Goal: Transaction & Acquisition: Purchase product/service

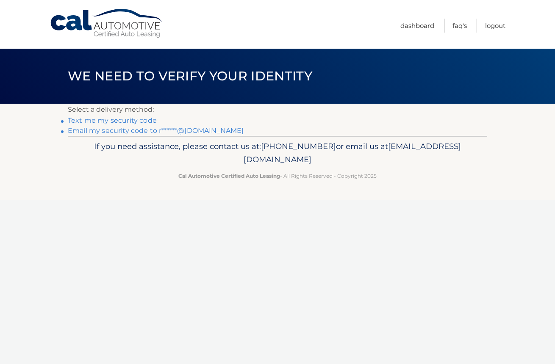
click at [149, 120] on link "Text me my security code" at bounding box center [112, 120] width 89 height 8
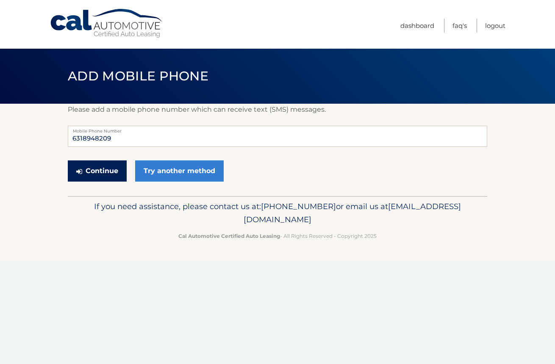
click at [103, 177] on button "Continue" at bounding box center [97, 171] width 59 height 21
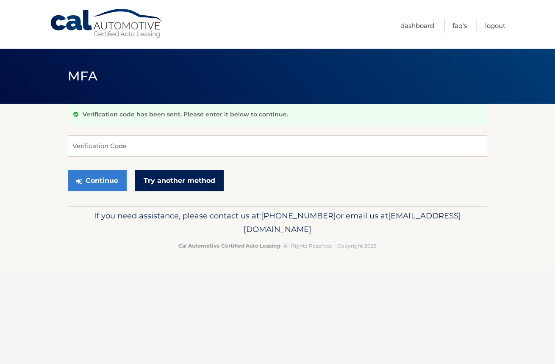
click at [158, 187] on link "Try another method" at bounding box center [179, 180] width 89 height 21
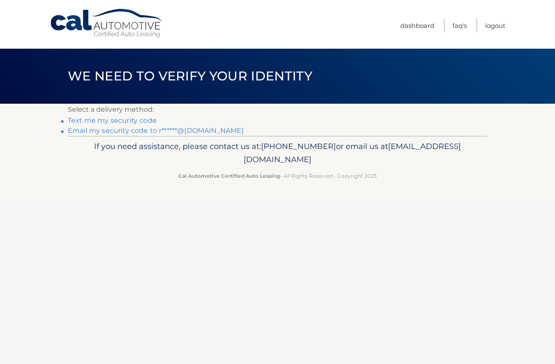
click at [131, 124] on link "Text me my security code" at bounding box center [112, 120] width 89 height 8
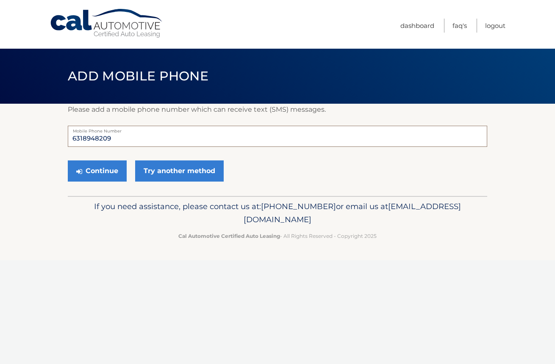
click at [120, 140] on input "6318948209" at bounding box center [277, 136] width 419 height 21
type input "6318948214"
click at [107, 177] on button "Continue" at bounding box center [97, 171] width 59 height 21
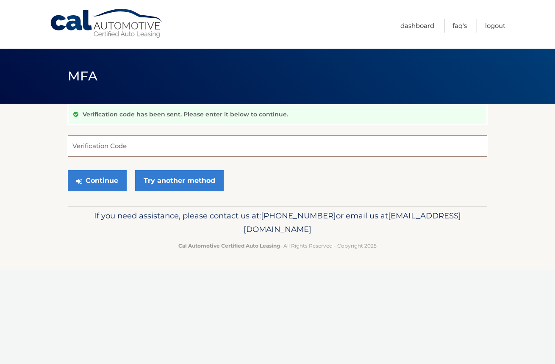
click at [110, 149] on input "Verification Code" at bounding box center [277, 146] width 419 height 21
type input "448564"
click at [104, 179] on button "Continue" at bounding box center [97, 180] width 59 height 21
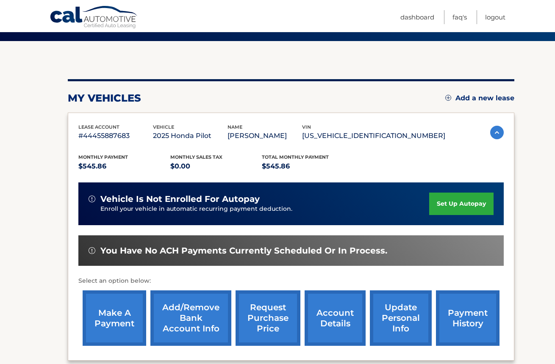
scroll to position [71, 0]
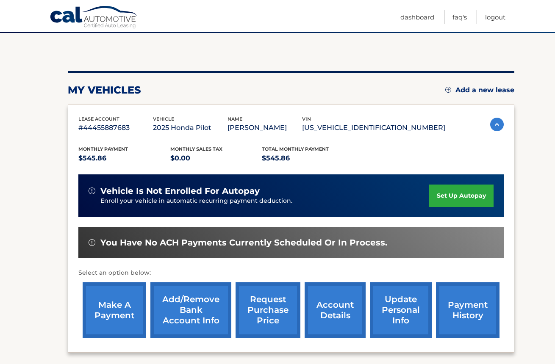
click at [462, 330] on link "payment history" at bounding box center [468, 310] width 64 height 55
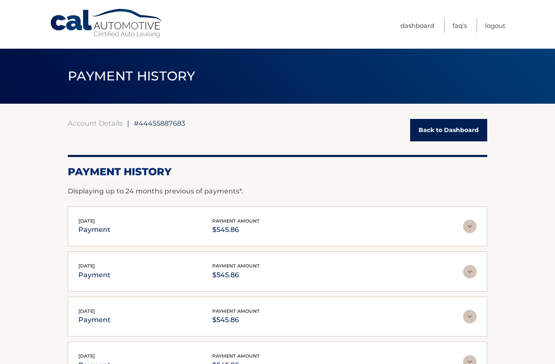
click at [466, 134] on link "Back to Dashboard" at bounding box center [448, 130] width 77 height 22
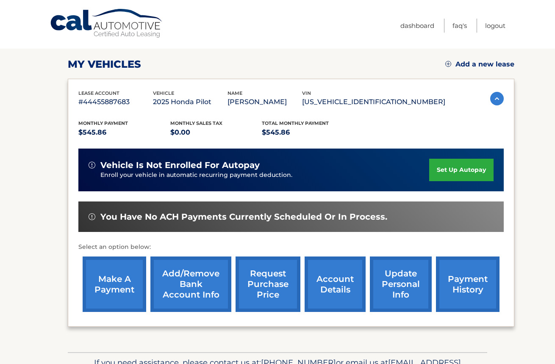
scroll to position [122, 0]
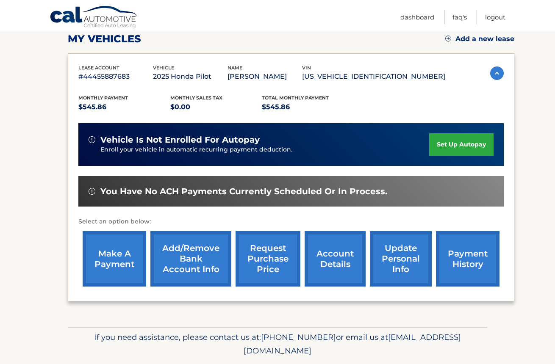
click at [134, 279] on link "make a payment" at bounding box center [115, 258] width 64 height 55
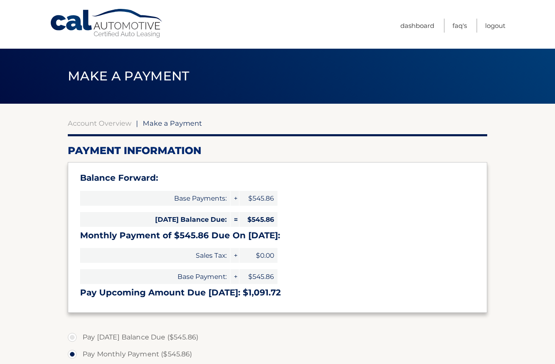
select select "OGY5YzExMDAtNjk3Mi00ZGRiLTgxN2QtM2M1Y2E3MWZhOTVl"
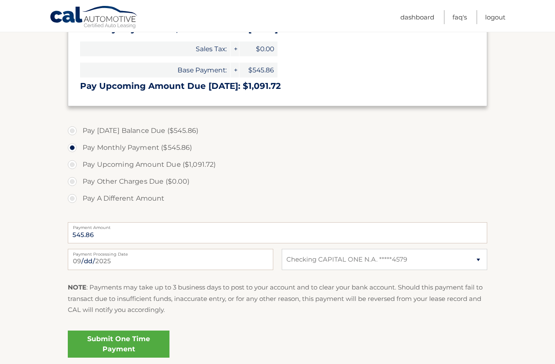
scroll to position [211, 0]
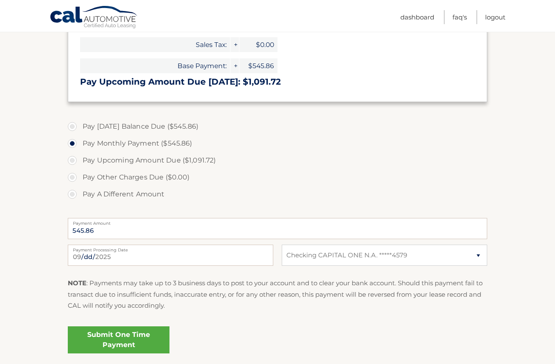
click at [115, 341] on link "Submit One Time Payment" at bounding box center [119, 340] width 102 height 27
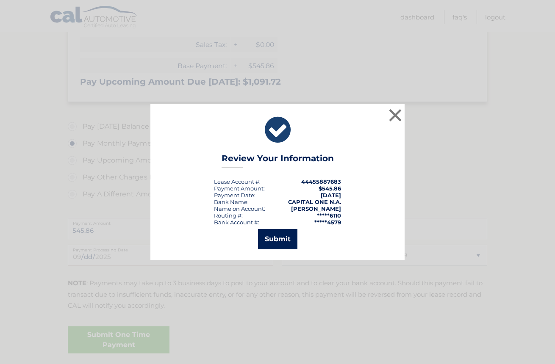
click at [278, 234] on button "Submit" at bounding box center [277, 239] width 39 height 20
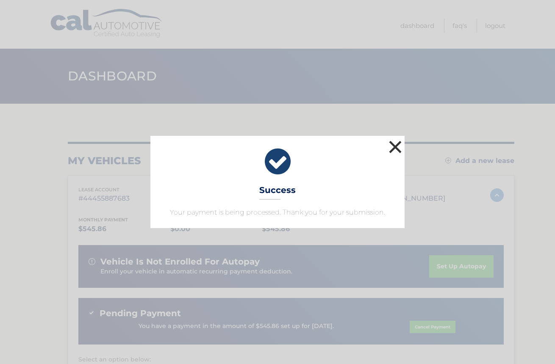
click at [396, 142] on button "×" at bounding box center [395, 147] width 17 height 17
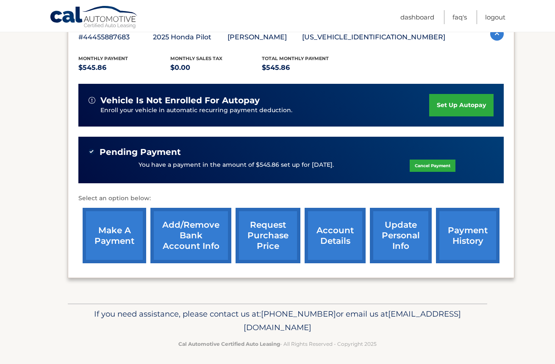
scroll to position [166, 0]
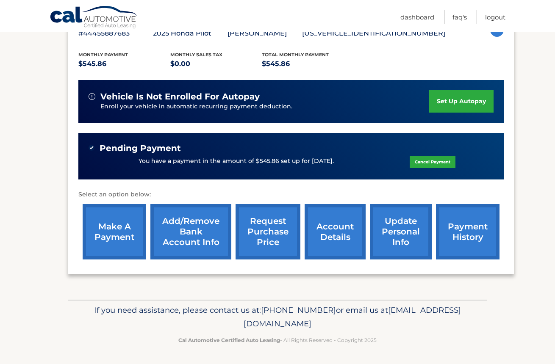
click at [461, 241] on link "payment history" at bounding box center [468, 231] width 64 height 55
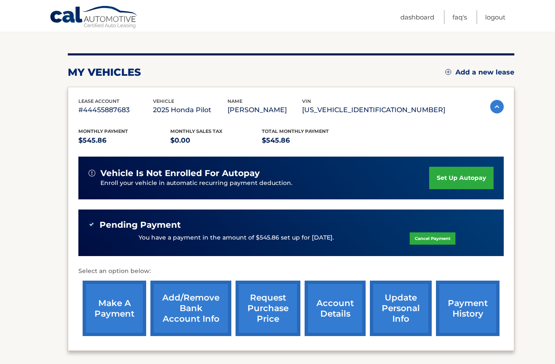
scroll to position [93, 0]
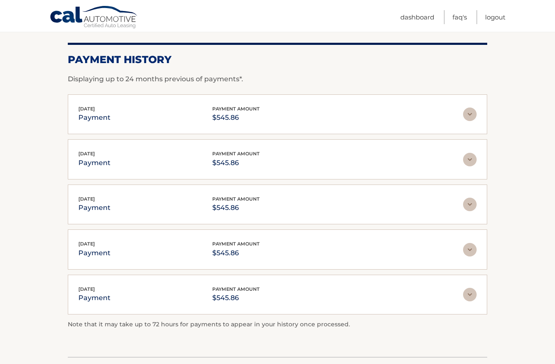
scroll to position [111, 0]
